Goal: Task Accomplishment & Management: Manage account settings

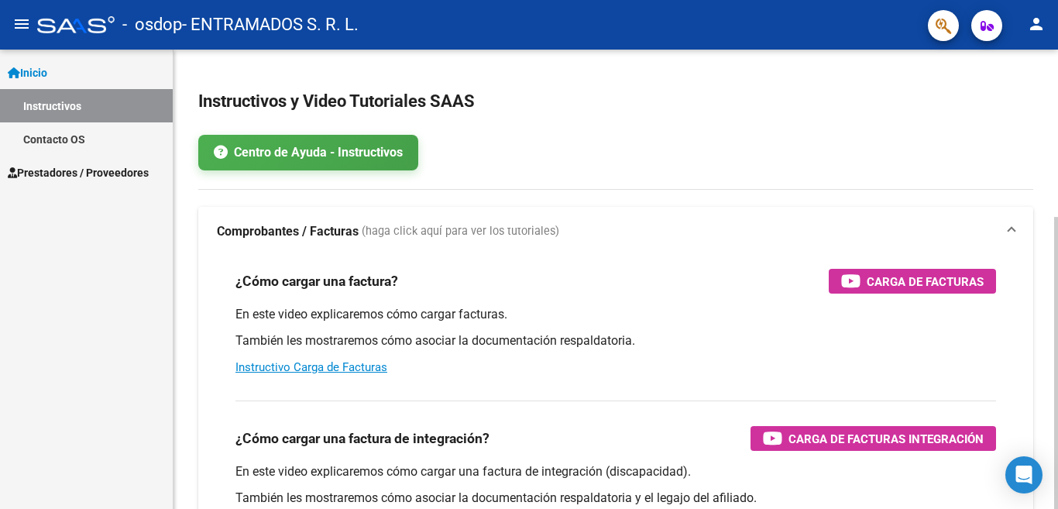
click at [1044, 30] on div "menu - osdop - ENTRAMADOS S. R. L. person Inicio Instructivos Contacto OS Prest…" at bounding box center [529, 254] width 1058 height 509
click at [104, 179] on span "Prestadores / Proveedores" at bounding box center [78, 172] width 141 height 17
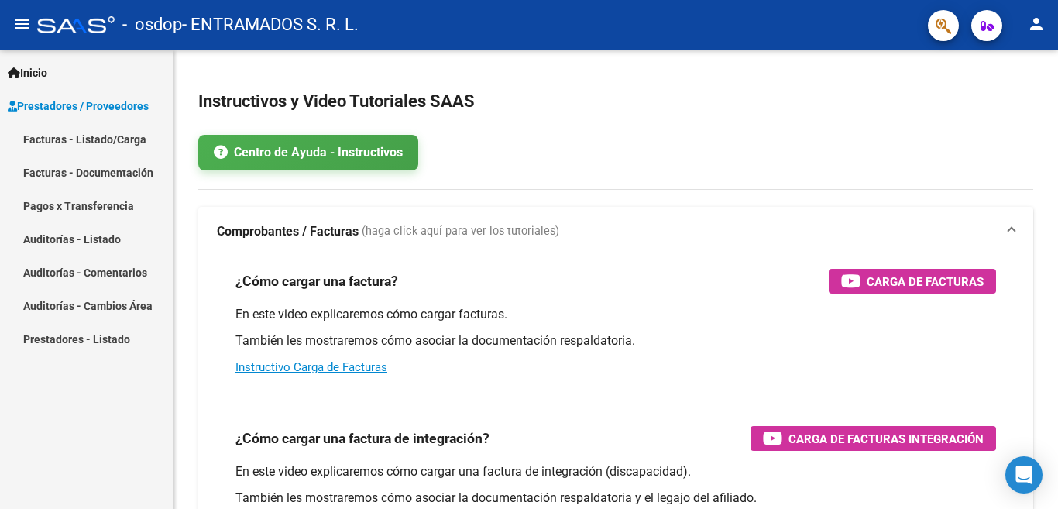
click at [105, 143] on link "Facturas - Listado/Carga" at bounding box center [86, 138] width 173 height 33
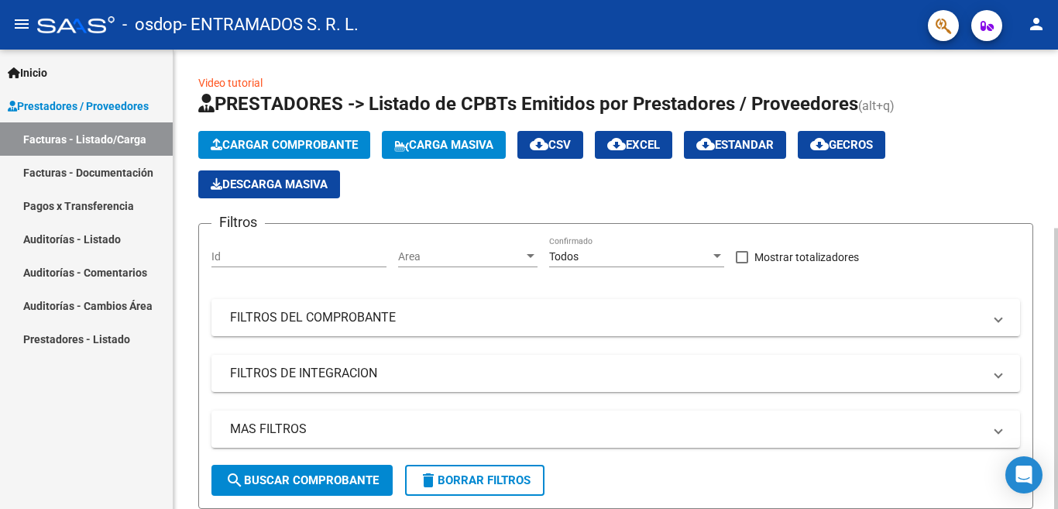
drag, startPoint x: 1053, startPoint y: 108, endPoint x: 1052, endPoint y: 126, distance: 18.7
click at [1044, 126] on div "Video tutorial PRESTADORES -> Listado de CPBTs Emitidos por Prestadores / Prove…" at bounding box center [615, 419] width 884 height 738
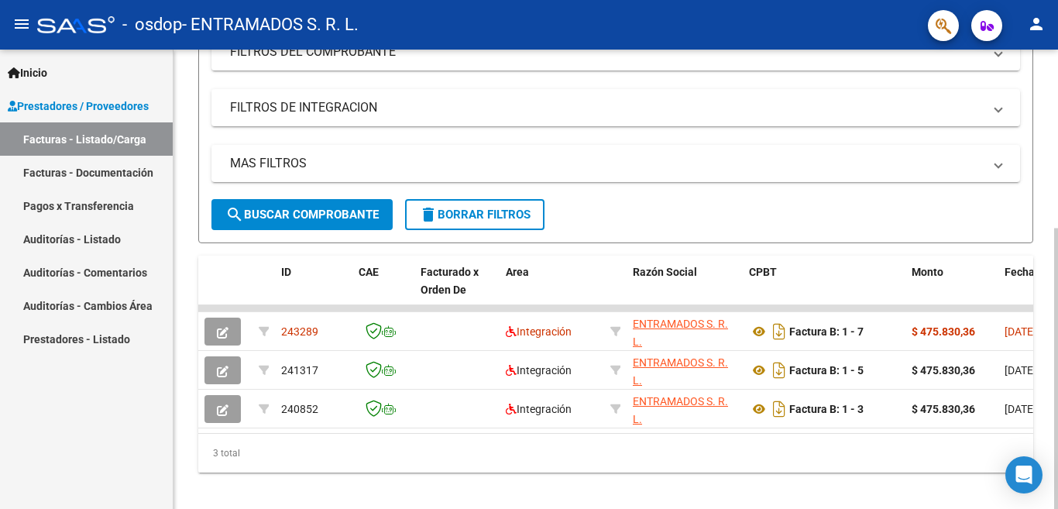
scroll to position [292, 0]
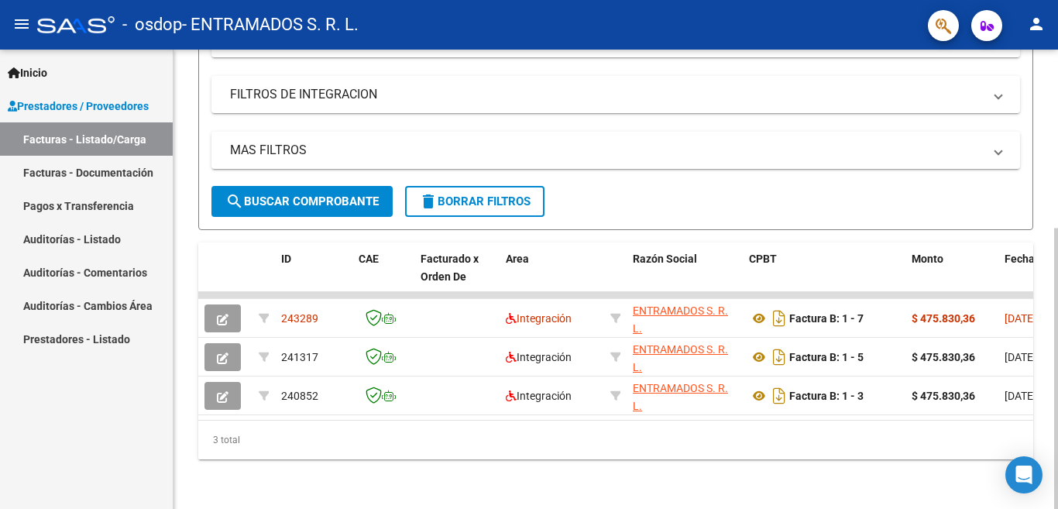
click at [1044, 295] on div at bounding box center [1056, 368] width 4 height 281
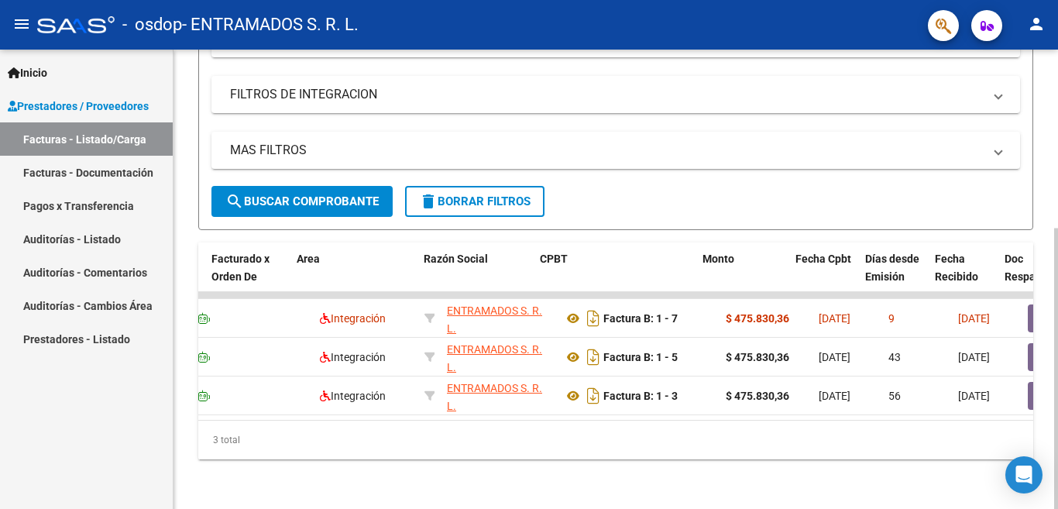
scroll to position [0, 217]
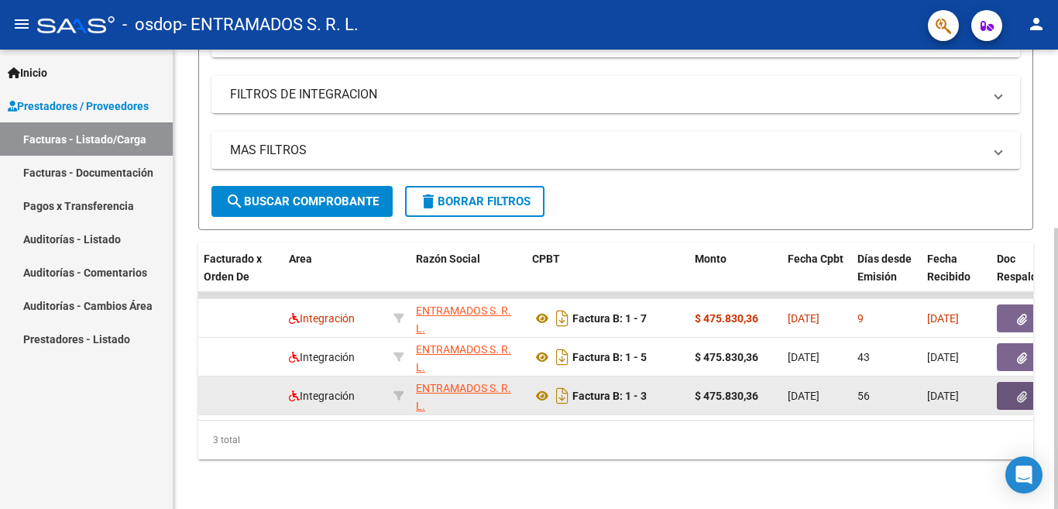
click at [1017, 391] on icon "button" at bounding box center [1022, 397] width 10 height 12
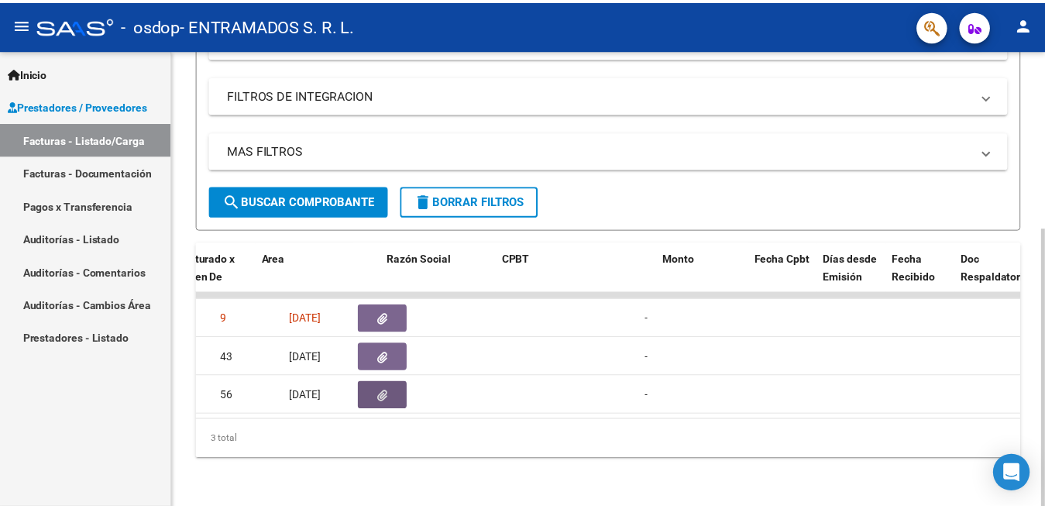
scroll to position [0, 0]
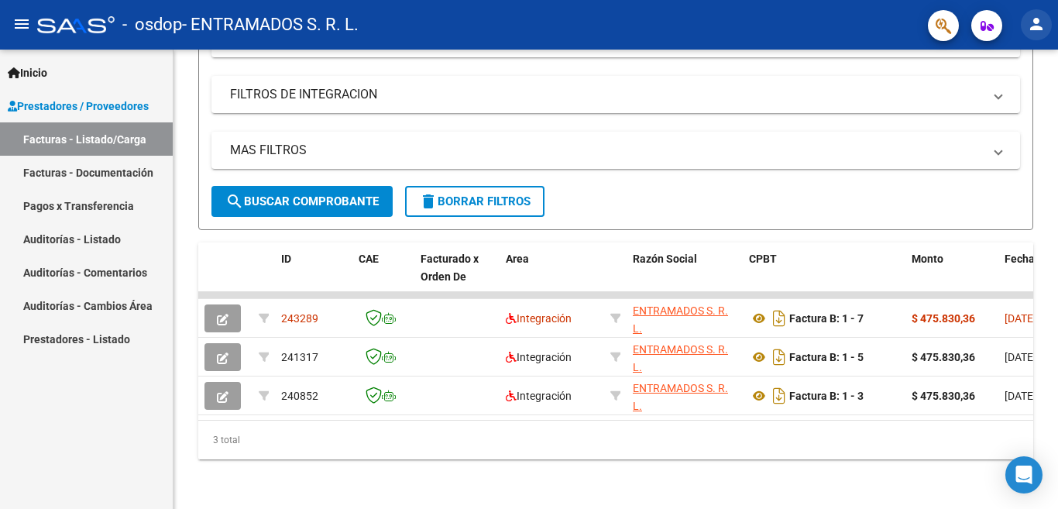
click at [1040, 26] on mat-icon "person" at bounding box center [1036, 24] width 19 height 19
click at [1002, 98] on button "exit_to_app Salir" at bounding box center [1004, 102] width 94 height 37
